Goal: Find contact information: Find contact information

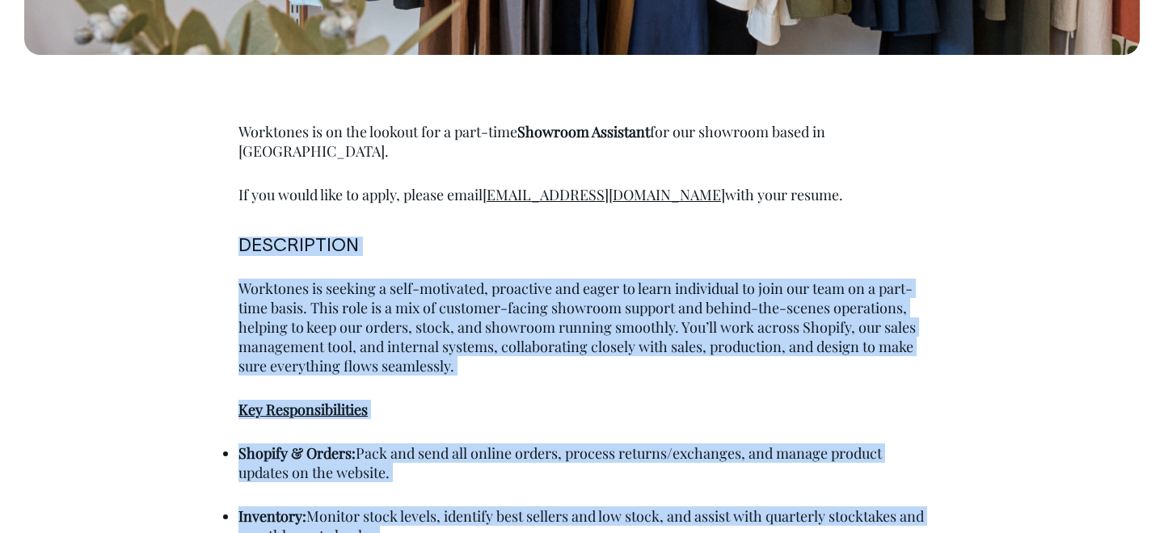
scroll to position [807, 0]
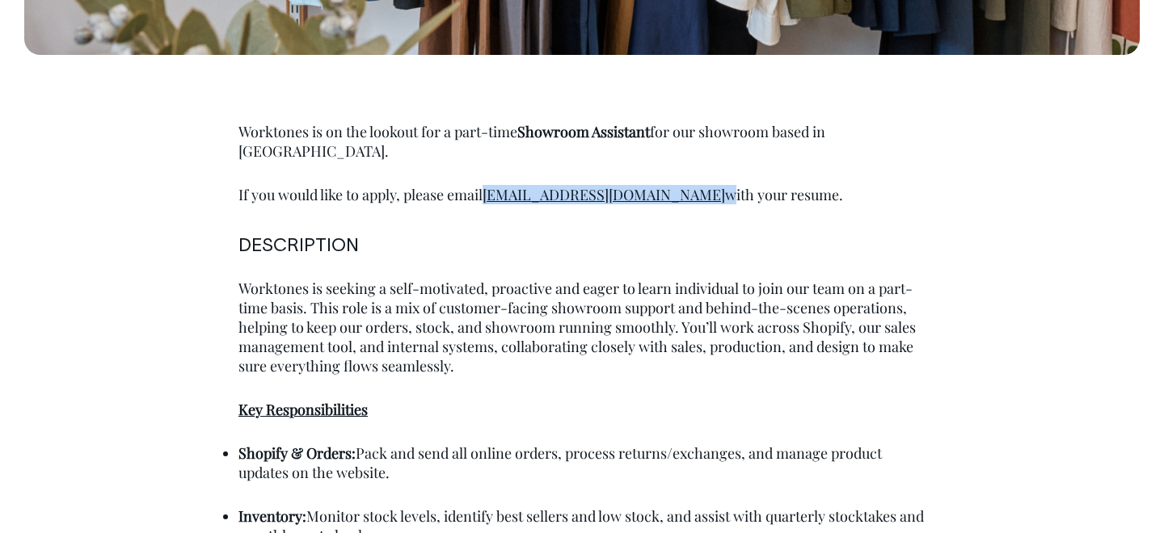
drag, startPoint x: 619, startPoint y: 176, endPoint x: 491, endPoint y: 177, distance: 128.5
click at [491, 185] on p "If you would like to apply, please email [EMAIL_ADDRESS][DOMAIN_NAME] with your…" at bounding box center [581, 194] width 687 height 19
copy p "[EMAIL_ADDRESS][DOMAIN_NAME]"
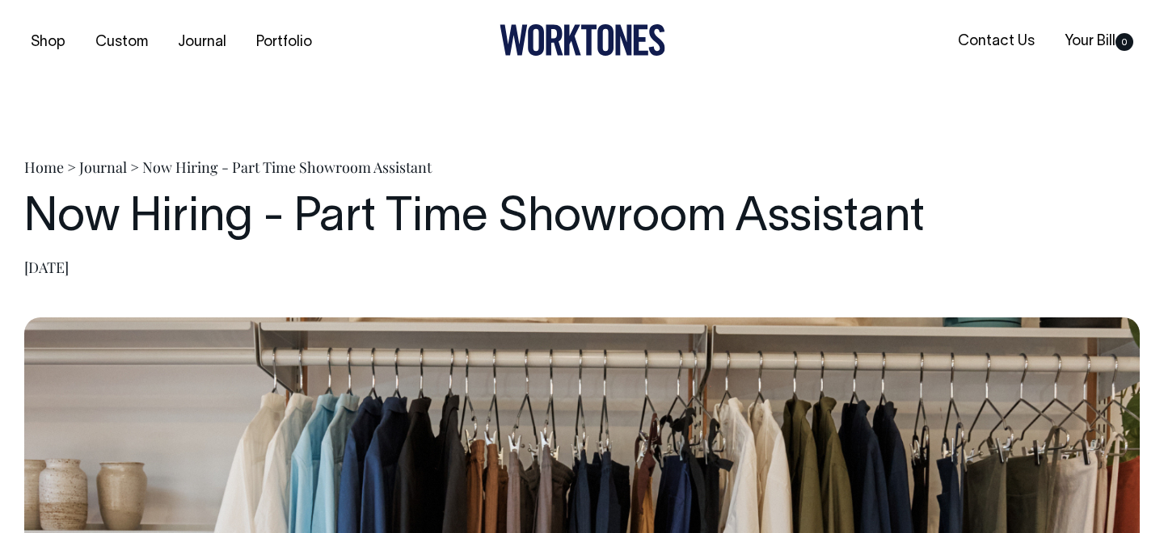
scroll to position [0, 0]
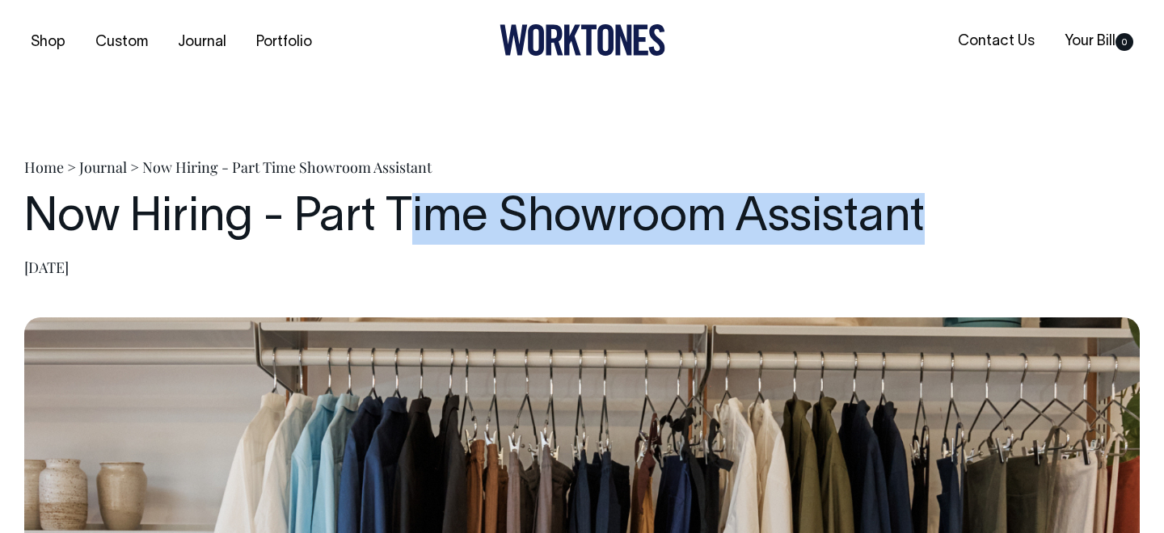
drag, startPoint x: 935, startPoint y: 218, endPoint x: 403, endPoint y: 222, distance: 531.8
click at [403, 222] on h1 "Now Hiring - Part Time Showroom Assistant" at bounding box center [581, 219] width 1115 height 52
click at [298, 222] on h1 "Now Hiring - Part Time Showroom Assistant" at bounding box center [581, 219] width 1115 height 52
copy h1 "Part Time Showroom Assistant"
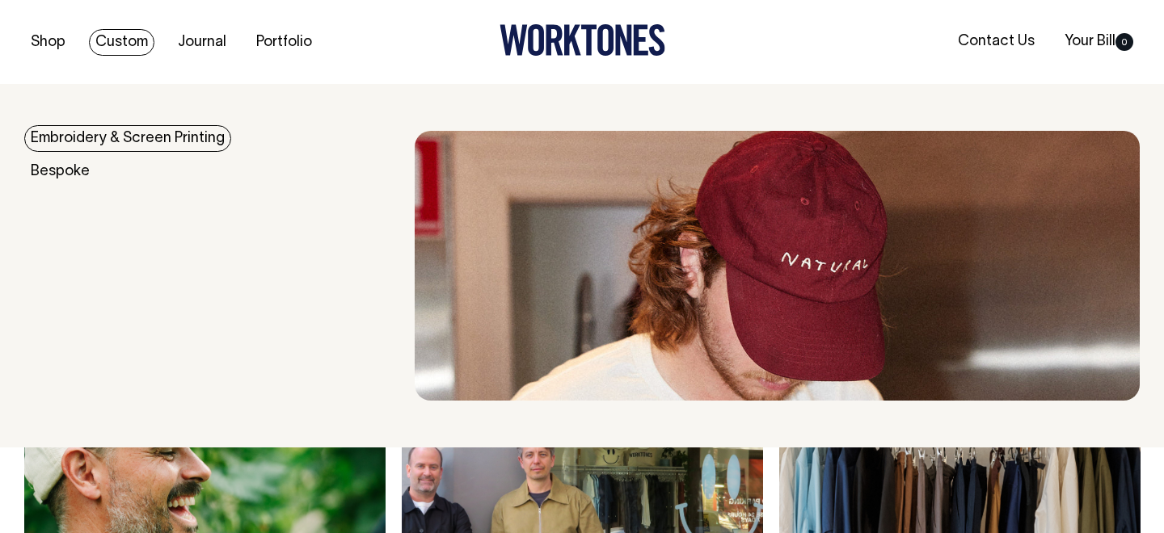
scroll to position [1493, 0]
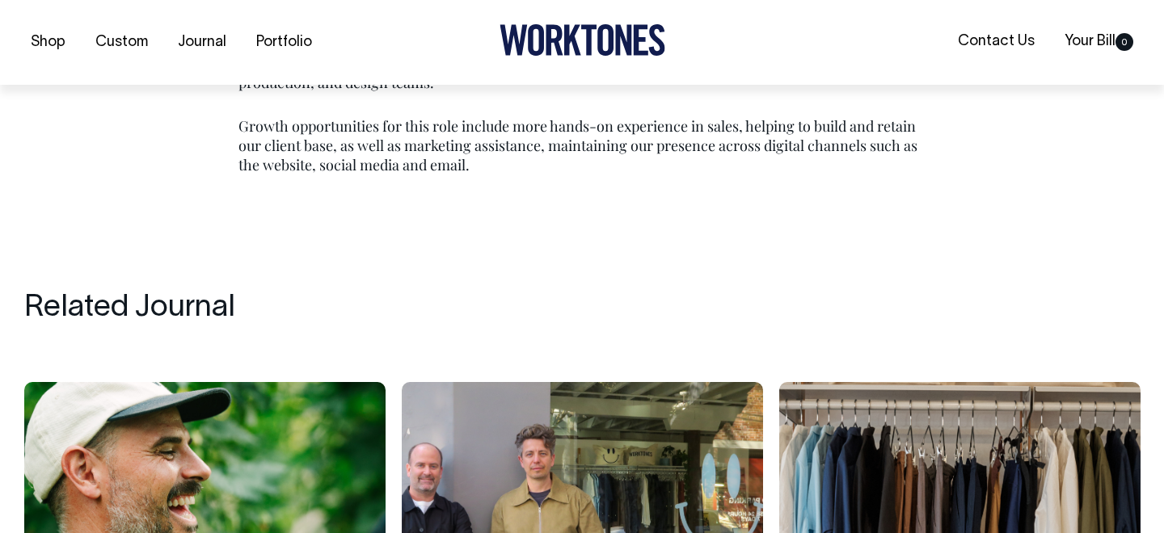
click at [984, 20] on div "Shop Custom Journal Portfolio Contact Us Your Bill 0" at bounding box center [582, 42] width 1164 height 85
click at [967, 35] on link "Contact Us" at bounding box center [996, 41] width 90 height 27
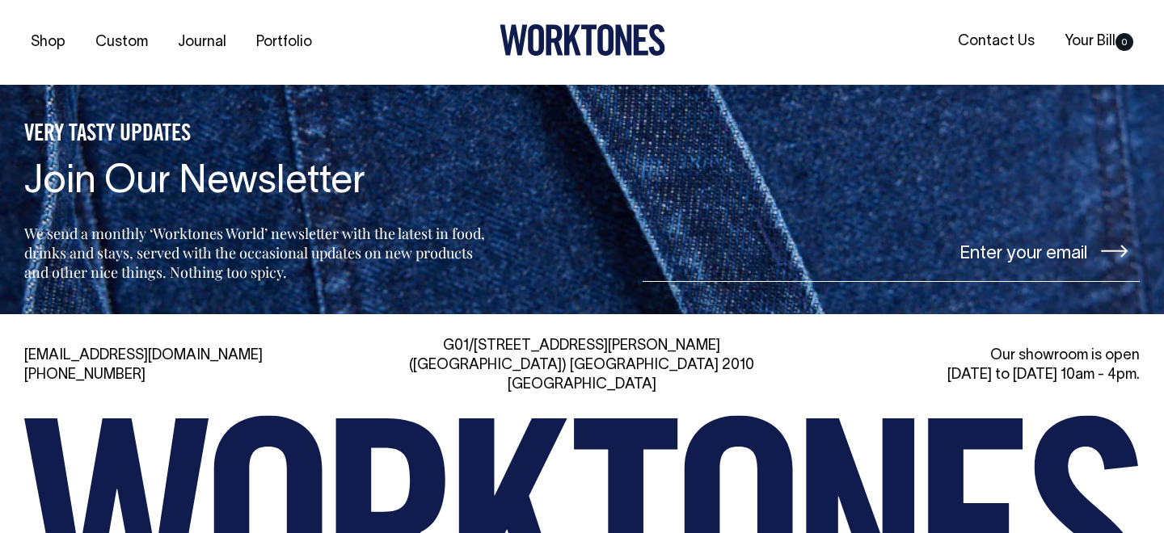
scroll to position [3522, 0]
